Goal: Task Accomplishment & Management: Complete application form

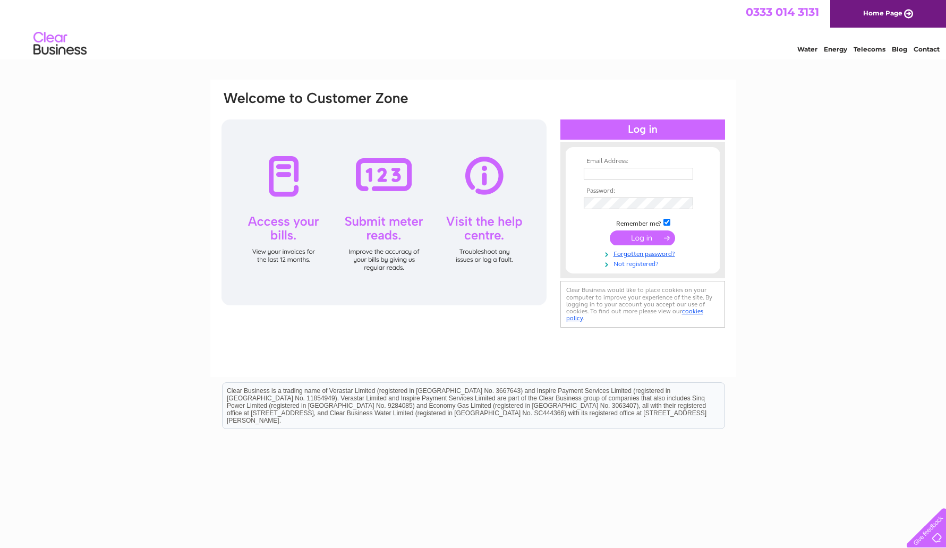
click at [629, 262] on link "Not registered?" at bounding box center [644, 263] width 121 height 10
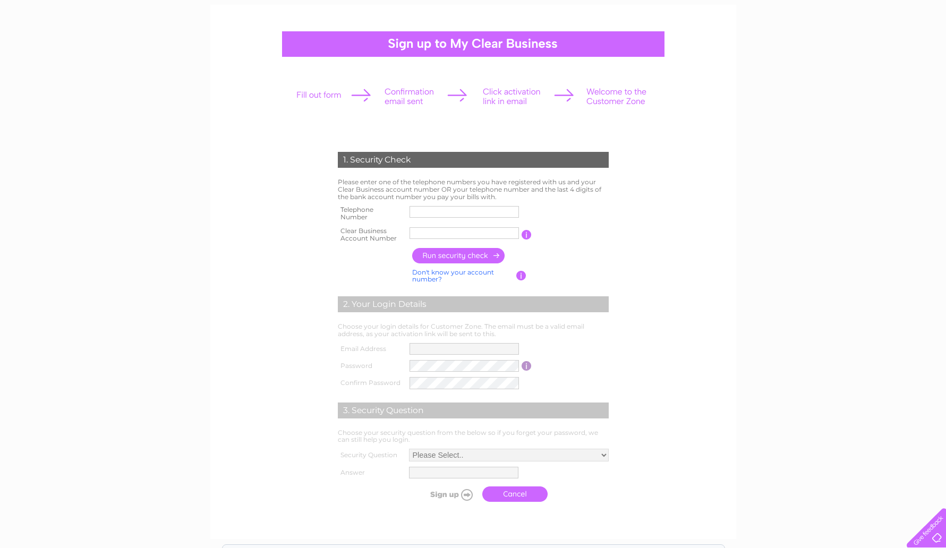
scroll to position [81, 0]
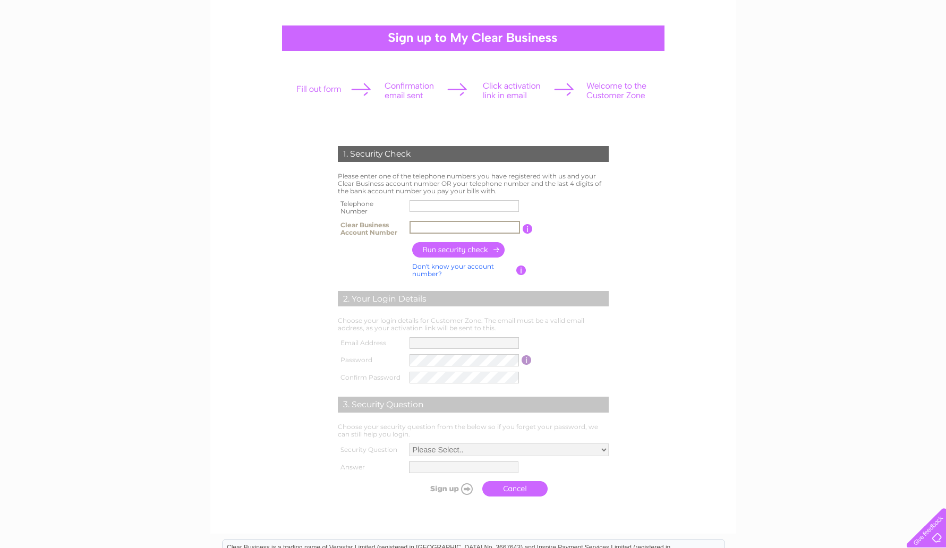
click at [424, 226] on input "text" at bounding box center [464, 227] width 110 height 13
type input "30324235"
click at [463, 202] on input "text" at bounding box center [464, 206] width 110 height 13
drag, startPoint x: 650, startPoint y: 215, endPoint x: 715, endPoint y: 218, distance: 66.0
click at [650, 215] on form "1. Security Check Please enter one of the telephone numbers you have registered…" at bounding box center [473, 324] width 506 height 398
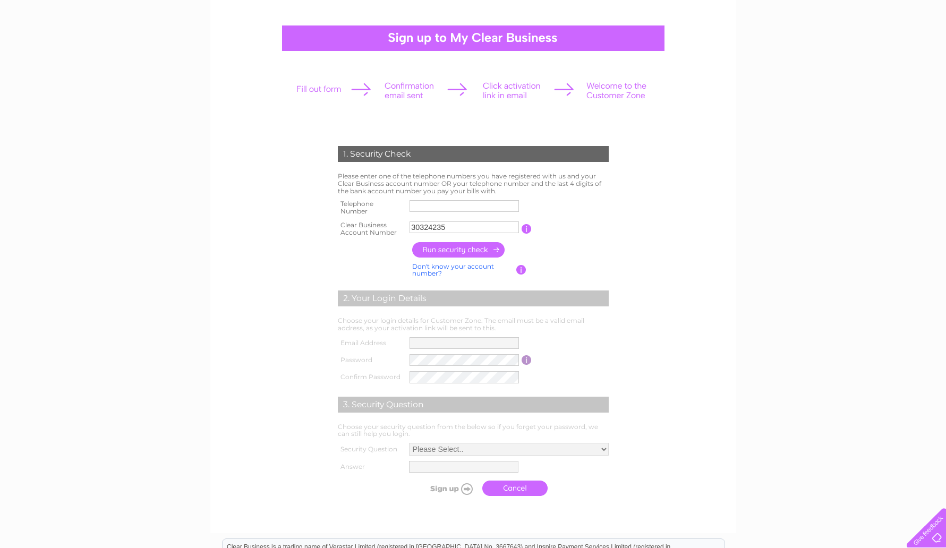
drag, startPoint x: 441, startPoint y: 214, endPoint x: 443, endPoint y: 207, distance: 7.1
click at [442, 212] on label at bounding box center [465, 213] width 113 height 3
click at [442, 212] on input "text" at bounding box center [463, 206] width 109 height 12
click at [443, 207] on input "text" at bounding box center [464, 206] width 110 height 13
paste input "7472144390"
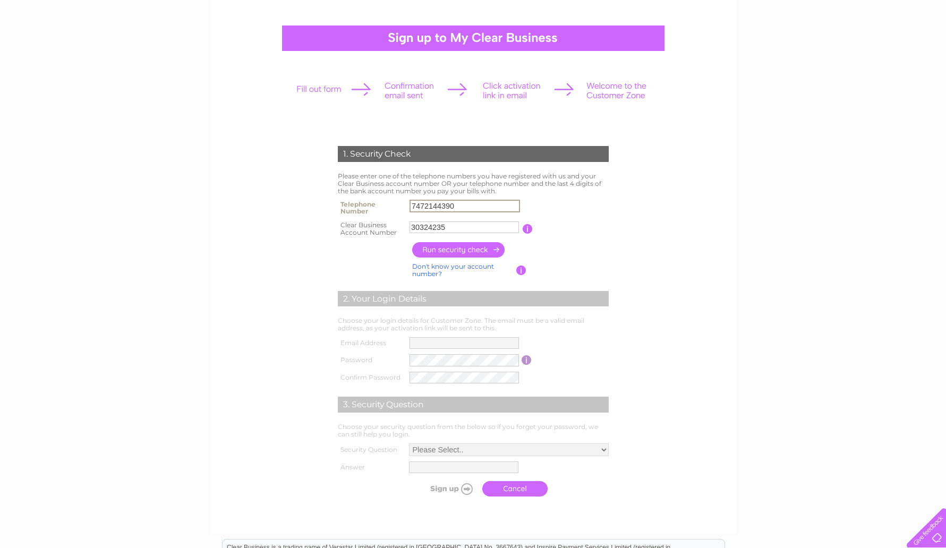
drag, startPoint x: 412, startPoint y: 206, endPoint x: 448, endPoint y: 204, distance: 36.2
click at [412, 206] on input "7472144390" at bounding box center [464, 206] width 110 height 13
type input "07472144390"
drag, startPoint x: 611, startPoint y: 207, endPoint x: 585, endPoint y: 216, distance: 27.9
click at [609, 207] on div "1. Security Check Please enter one of the telephone numbers you have registered…" at bounding box center [473, 318] width 320 height 366
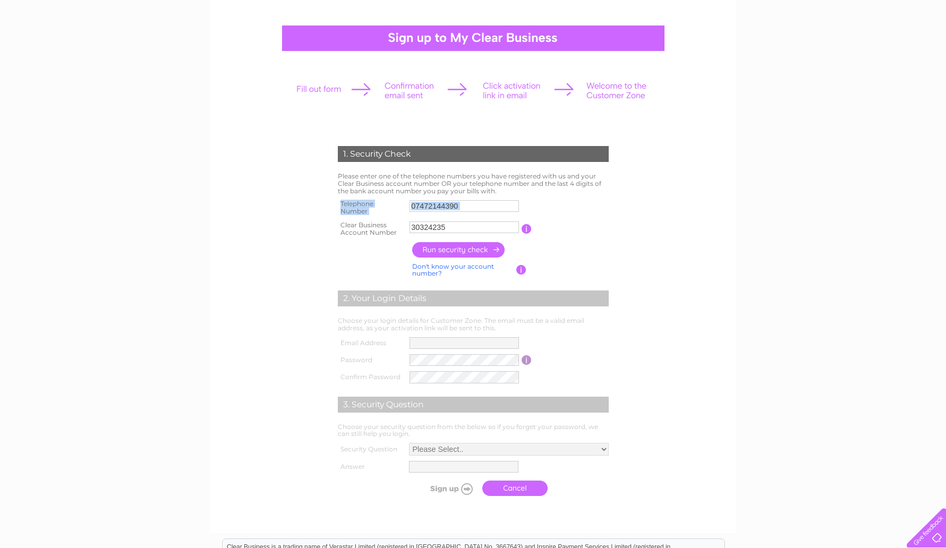
click at [493, 249] on input "button" at bounding box center [458, 249] width 93 height 15
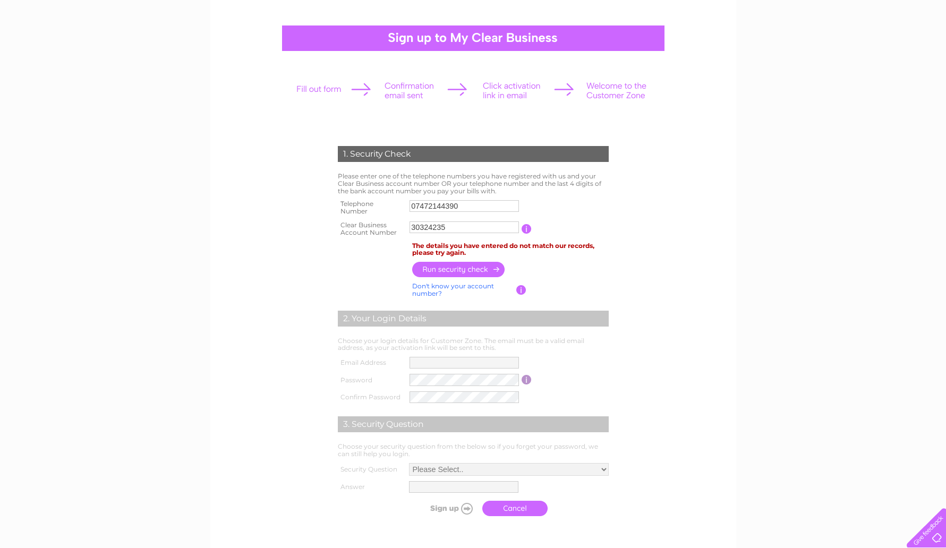
drag, startPoint x: 475, startPoint y: 190, endPoint x: 466, endPoint y: 203, distance: 16.8
click at [470, 197] on div "1. Security Check Please enter one of the telephone numbers you have registered…" at bounding box center [473, 328] width 320 height 386
click at [466, 203] on input "07472144390" at bounding box center [463, 206] width 109 height 12
click at [473, 229] on input "30324235" at bounding box center [463, 227] width 109 height 12
drag, startPoint x: 741, startPoint y: 206, endPoint x: 741, endPoint y: 200, distance: 5.8
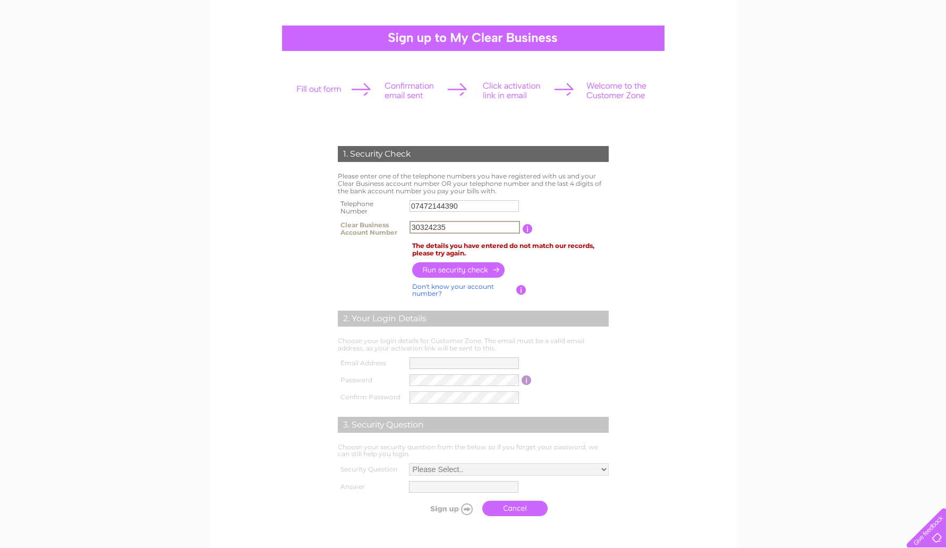
click at [741, 206] on div "1. Security Check Please enter one of the telephone numbers you have registered…" at bounding box center [473, 367] width 946 height 736
